Goal: Find specific page/section: Find specific page/section

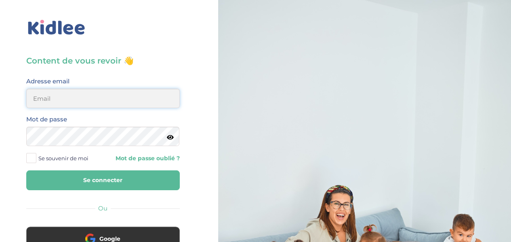
click at [109, 105] on input "email" at bounding box center [102, 97] width 153 height 19
type input "lesueuremilie2@gmail.com"
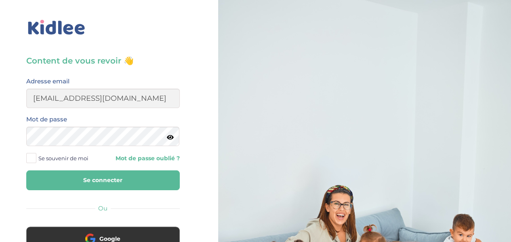
click at [36, 157] on label "Se souvenir de moi" at bounding box center [60, 158] width 68 height 12
click at [0, 0] on input "Se souvenir de moi" at bounding box center [0, 0] width 0 height 0
click at [26, 170] on button "Se connecter" at bounding box center [102, 180] width 153 height 20
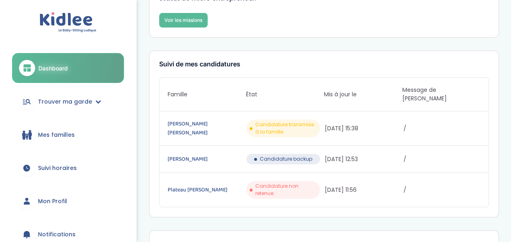
scroll to position [81, 0]
click at [173, 154] on link "Gauzins Jérôme" at bounding box center [206, 158] width 77 height 9
drag, startPoint x: 196, startPoint y: 150, endPoint x: 186, endPoint y: 151, distance: 10.1
click at [186, 154] on link "Gauzins Jérôme" at bounding box center [206, 158] width 77 height 9
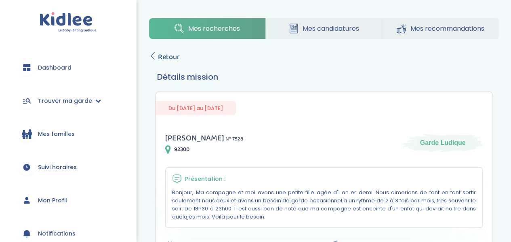
click at [163, 57] on span "Retour" at bounding box center [169, 56] width 22 height 11
click at [39, 71] on span "Dashboard" at bounding box center [55, 67] width 34 height 8
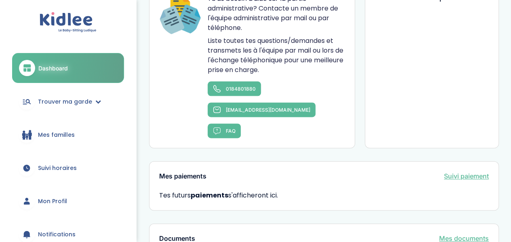
scroll to position [518, 0]
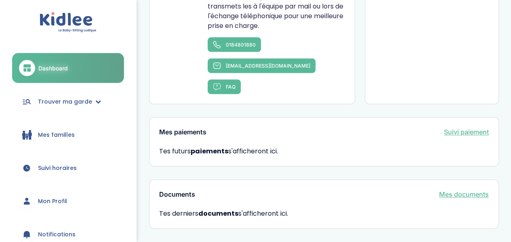
click at [64, 134] on span "Mes familles" at bounding box center [56, 134] width 37 height 8
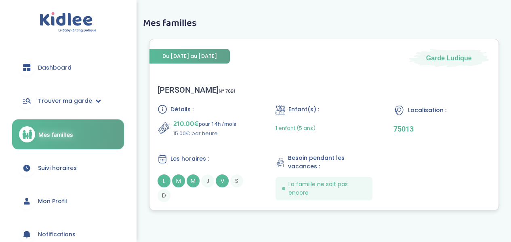
click at [246, 126] on div "210.00€ pour 14h /mois 15.00€ par heure" at bounding box center [206, 127] width 97 height 19
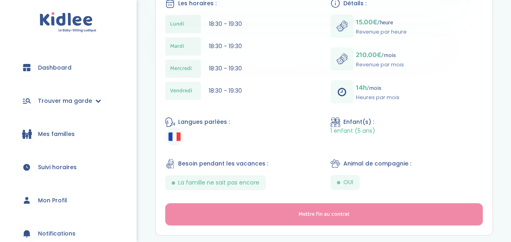
scroll to position [227, 0]
